Goal: Check status: Check status

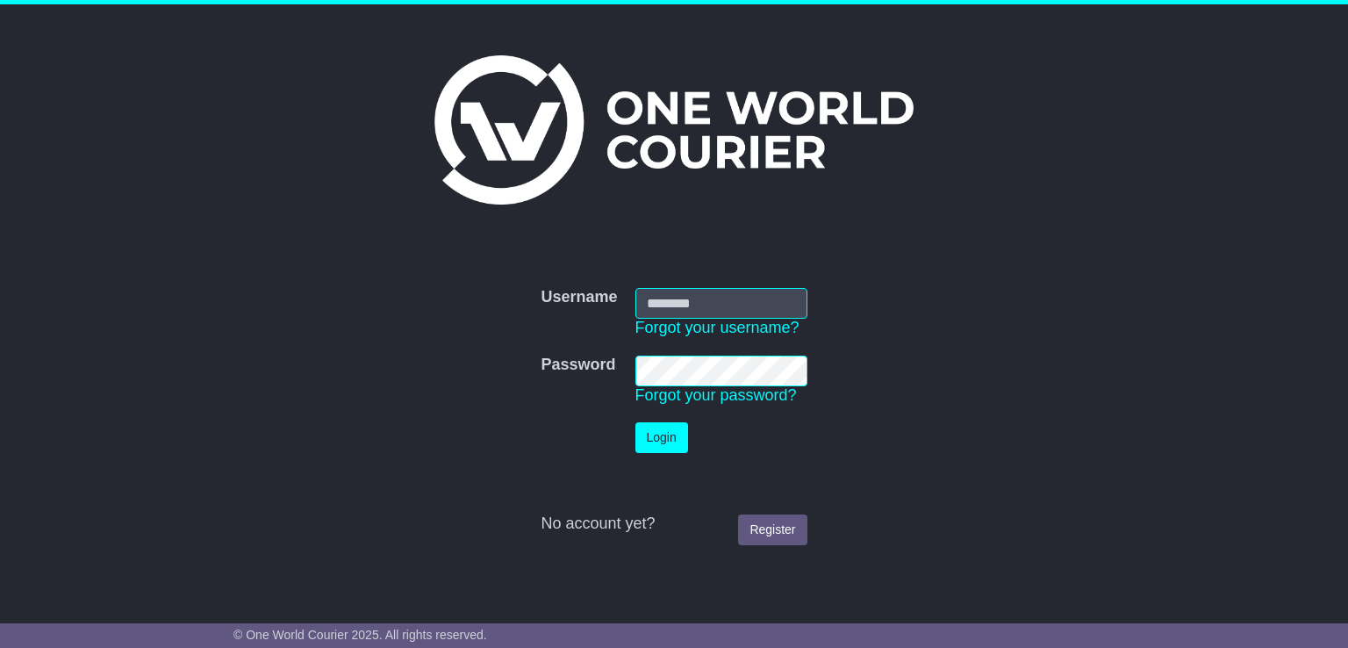
type input "**********"
click at [665, 438] on button "Login" at bounding box center [661, 437] width 53 height 31
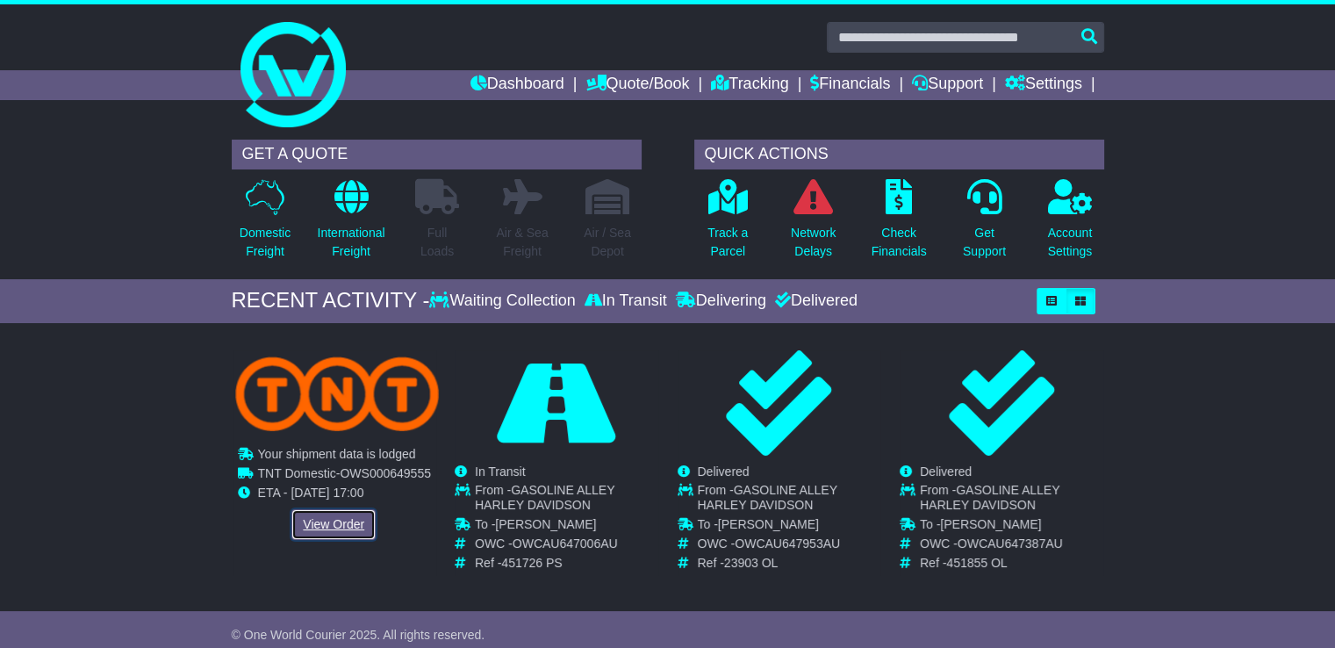
click at [333, 530] on link "View Order" at bounding box center [333, 524] width 84 height 31
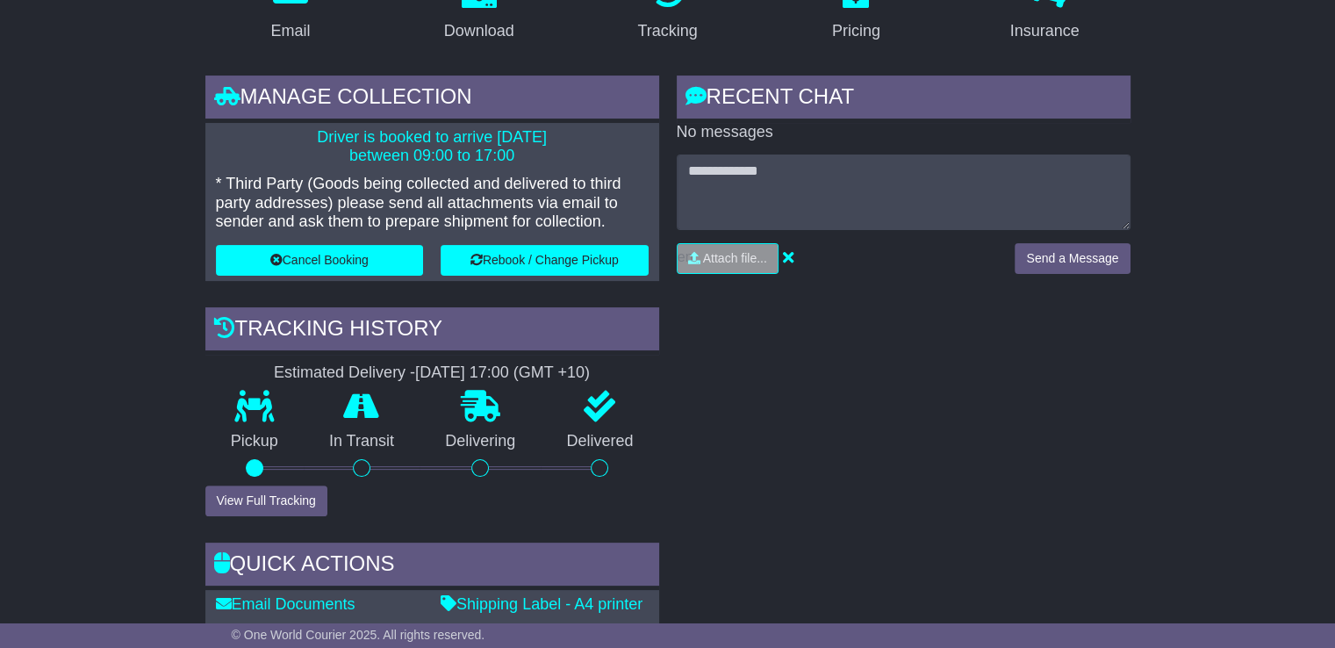
scroll to position [526, 0]
